Goal: Communication & Community: Answer question/provide support

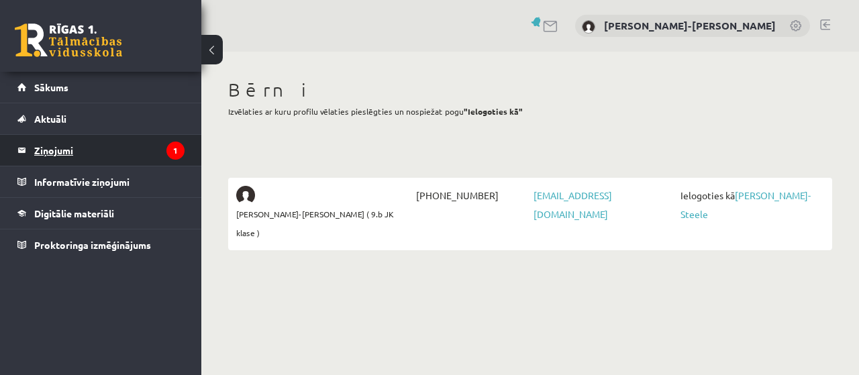
click at [68, 148] on legend "Ziņojumi 1" at bounding box center [109, 150] width 150 height 31
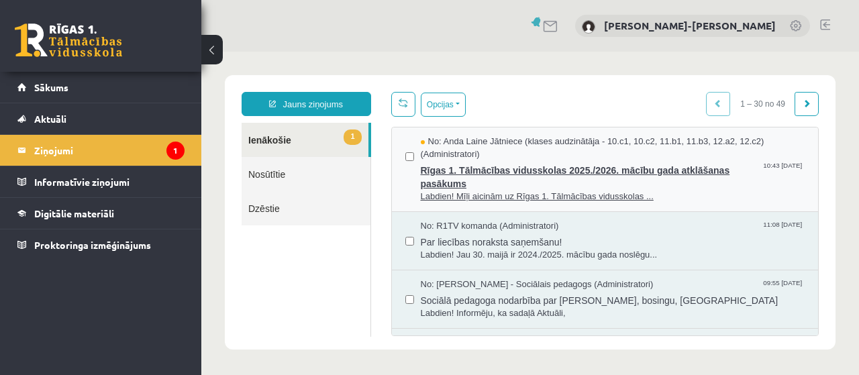
click at [490, 172] on span "Rīgas 1. Tālmācības vidusskolas 2025./2026. mācību gada atklāšanas pasākums" at bounding box center [613, 175] width 384 height 30
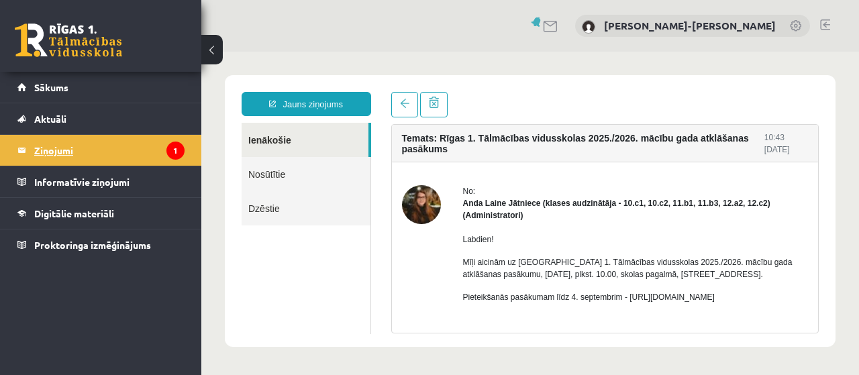
click at [74, 147] on legend "Ziņojumi 1" at bounding box center [109, 150] width 150 height 31
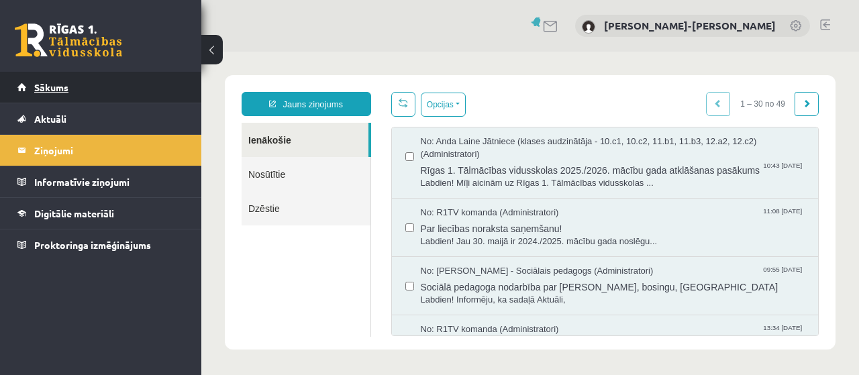
click at [66, 86] on span "Sākums" at bounding box center [51, 87] width 34 height 12
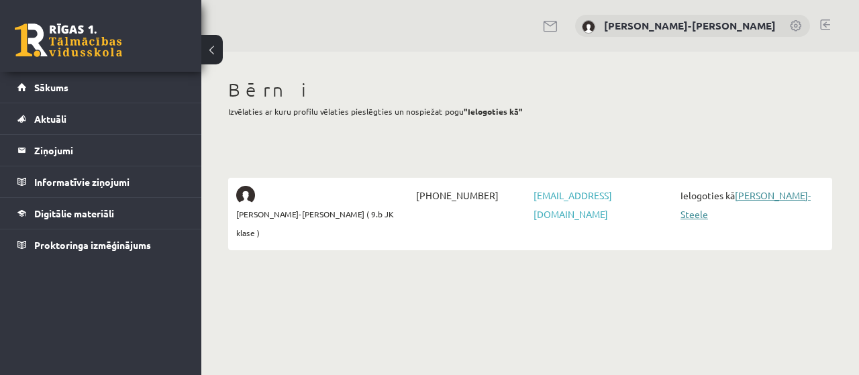
click at [763, 195] on link "[PERSON_NAME]-Steele" at bounding box center [745, 204] width 130 height 31
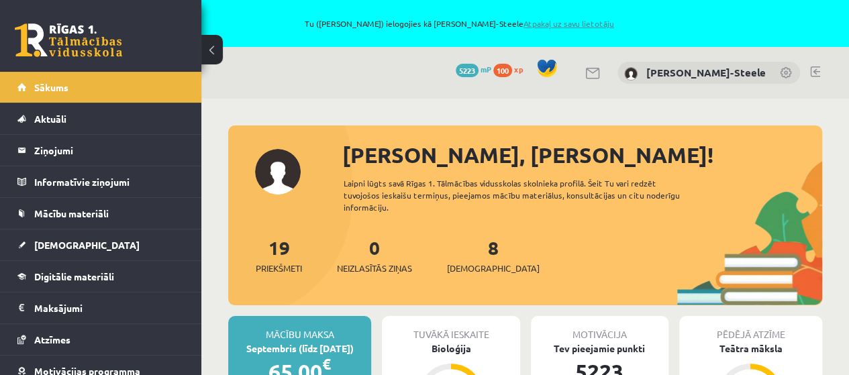
click at [614, 21] on link "Atpakaļ uz savu lietotāju" at bounding box center [568, 23] width 91 height 11
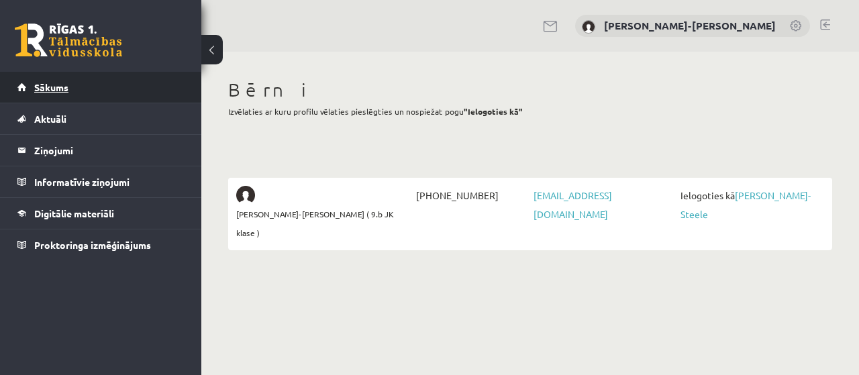
click at [46, 83] on span "Sākums" at bounding box center [51, 87] width 34 height 12
